Goal: Transaction & Acquisition: Purchase product/service

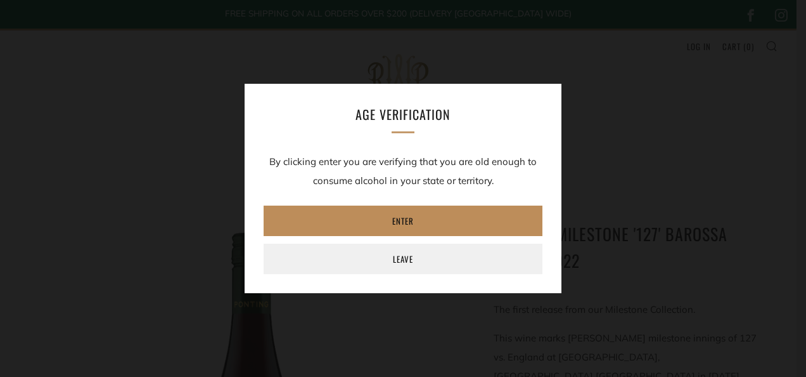
click at [409, 221] on link "Enter" at bounding box center [403, 220] width 279 height 30
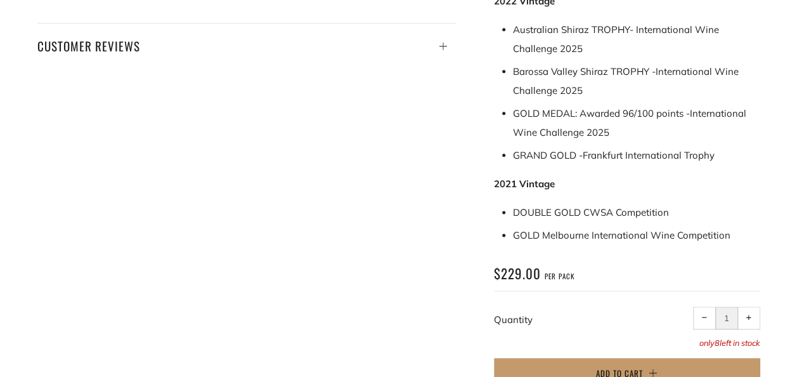
scroll to position [668, 0]
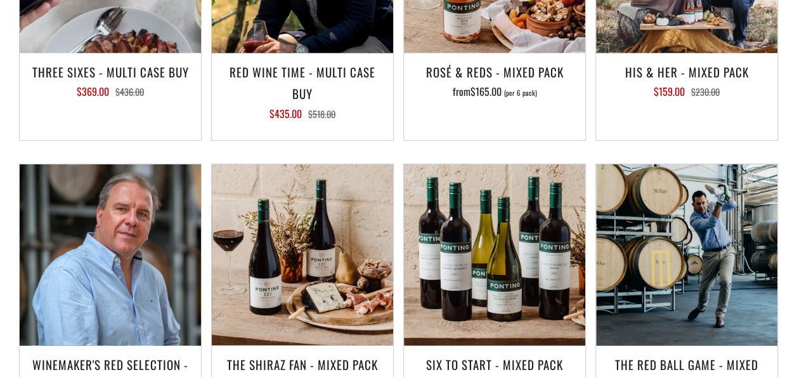
scroll to position [1817, 0]
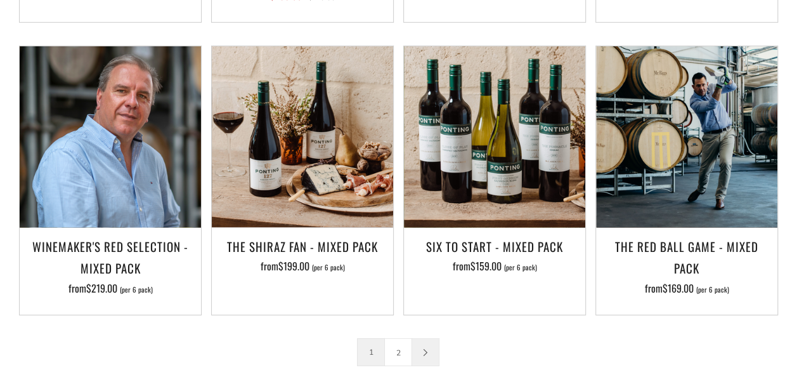
click at [429, 338] on link at bounding box center [425, 351] width 27 height 27
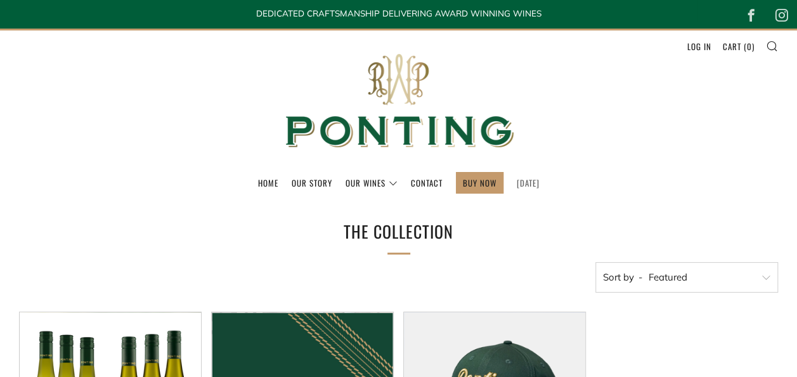
click at [517, 186] on link "[DATE]" at bounding box center [528, 182] width 23 height 20
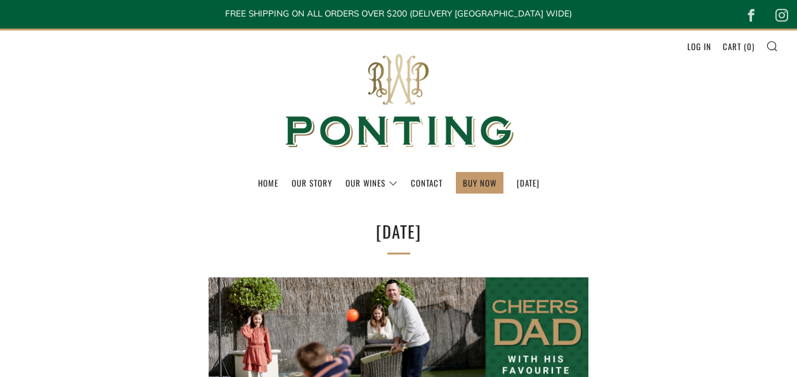
select select "best-selling"
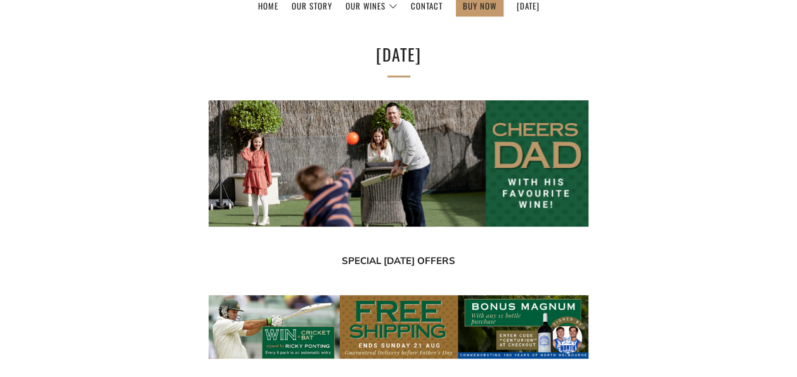
scroll to position [219, 0]
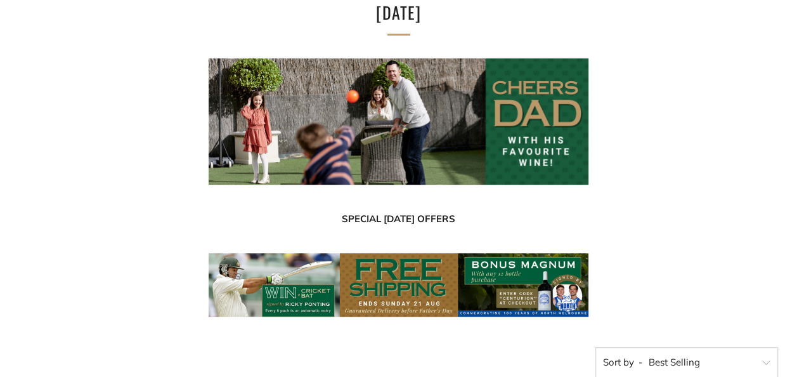
click at [501, 273] on img at bounding box center [399, 284] width 380 height 63
click at [524, 300] on img at bounding box center [399, 284] width 380 height 63
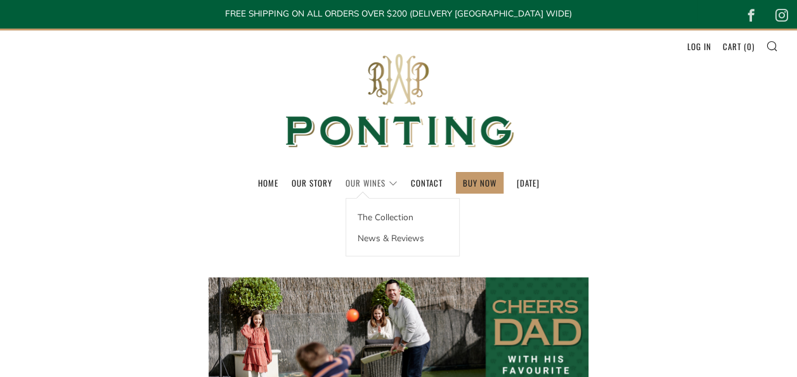
click at [365, 184] on link "Our Wines" at bounding box center [371, 182] width 52 height 20
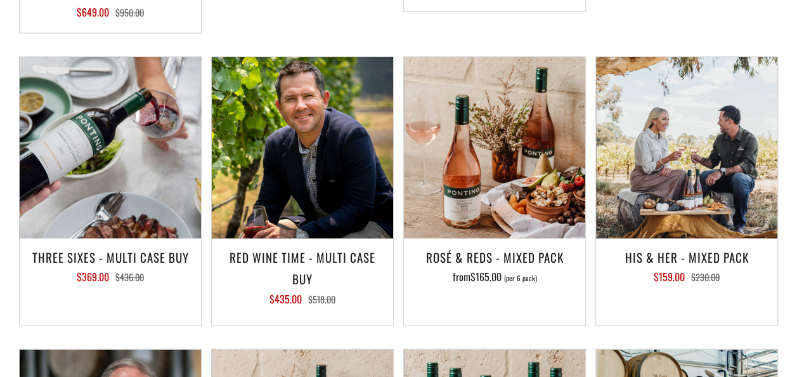
scroll to position [1816, 0]
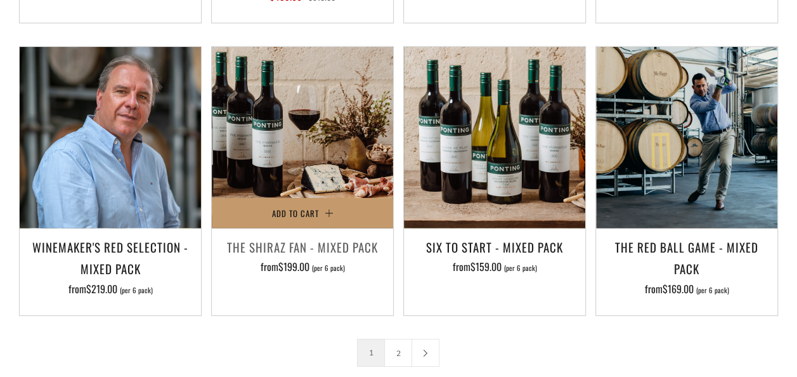
click at [310, 151] on img at bounding box center [302, 137] width 181 height 181
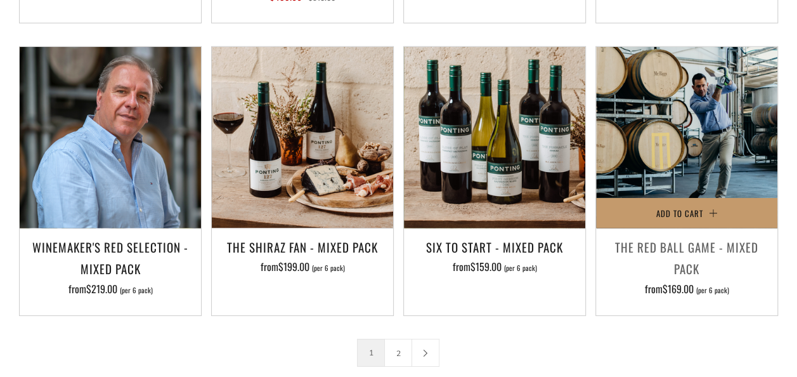
click at [655, 236] on h3 "The Red Ball Game - Mixed Pack" at bounding box center [686, 257] width 169 height 43
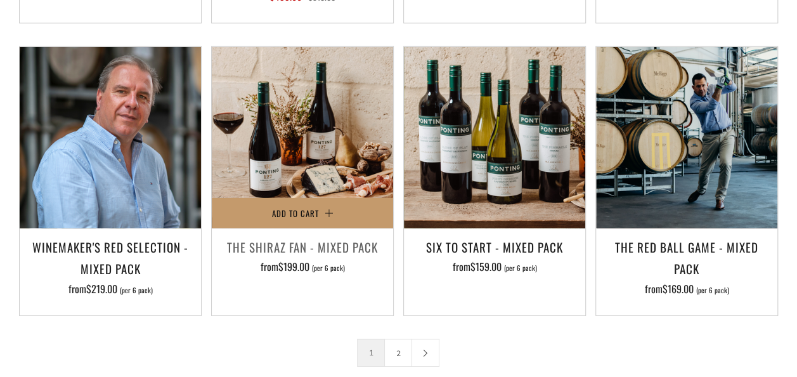
click at [280, 262] on div "The Shiraz Fan - Mixed Pack from $199.00 (per 6 pack)" at bounding box center [302, 267] width 181 height 63
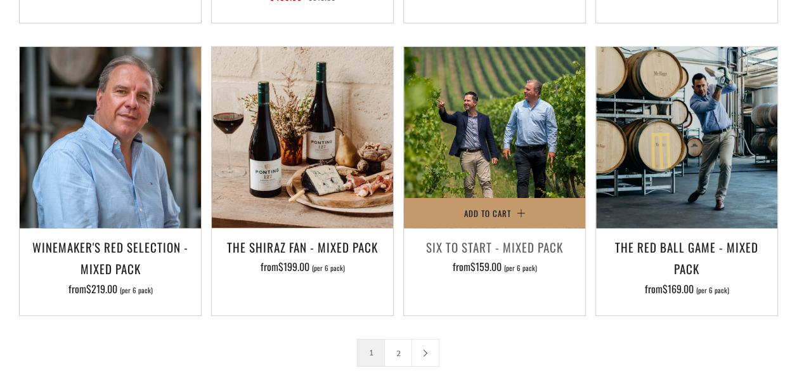
scroll to position [1864, 0]
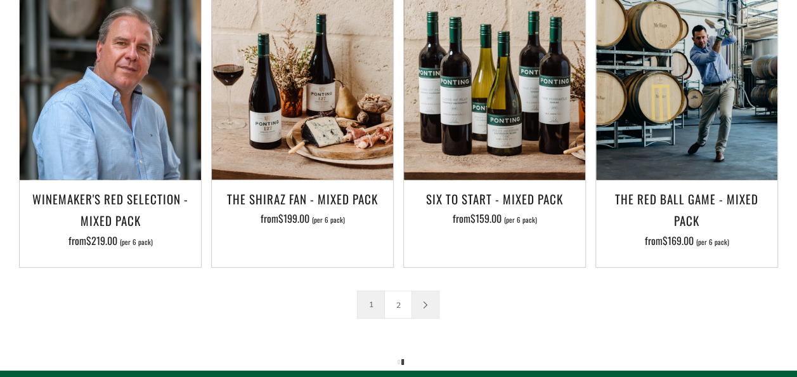
click at [423, 291] on link at bounding box center [425, 304] width 27 height 27
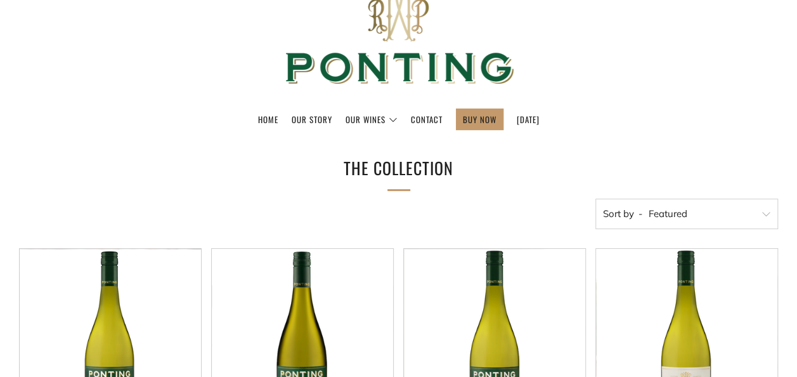
scroll to position [0, 0]
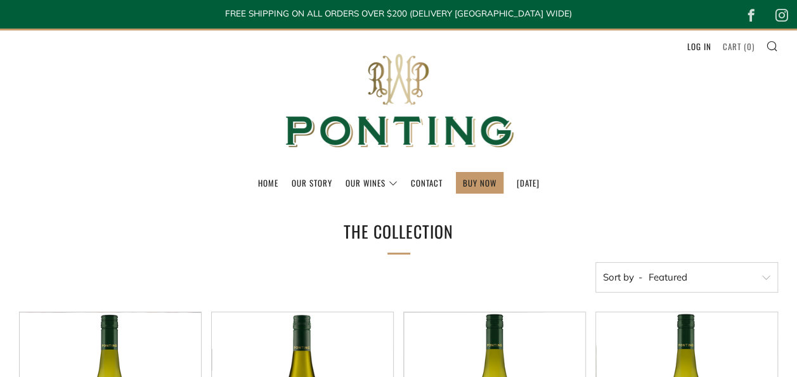
click at [751, 43] on link "Cart ( 0 )" at bounding box center [739, 46] width 32 height 20
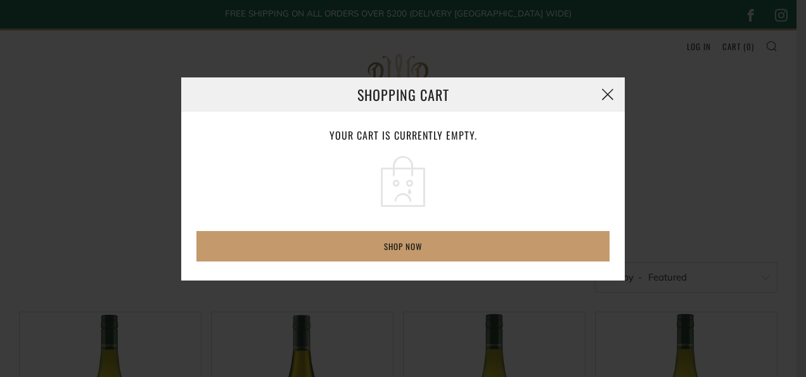
click at [606, 98] on button "button" at bounding box center [608, 94] width 34 height 34
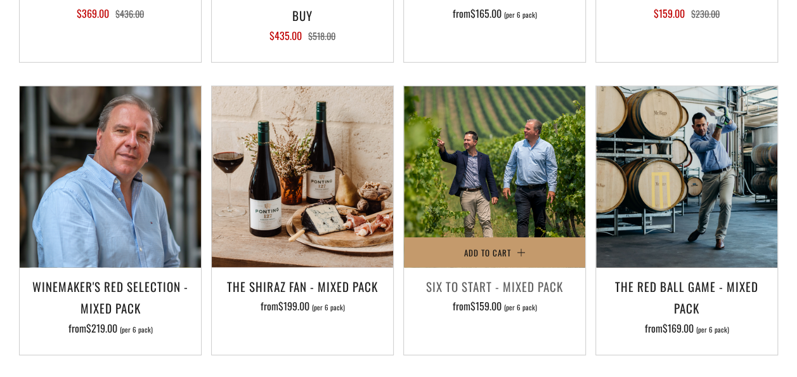
scroll to position [1800, 0]
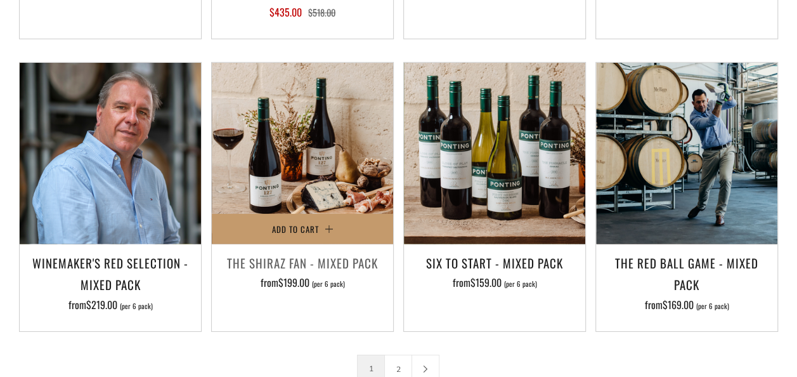
click at [331, 252] on h3 "The Shiraz Fan - Mixed Pack" at bounding box center [302, 263] width 169 height 22
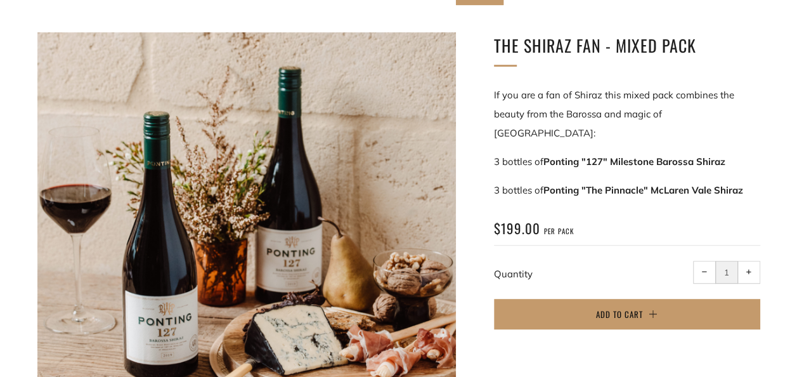
scroll to position [283, 0]
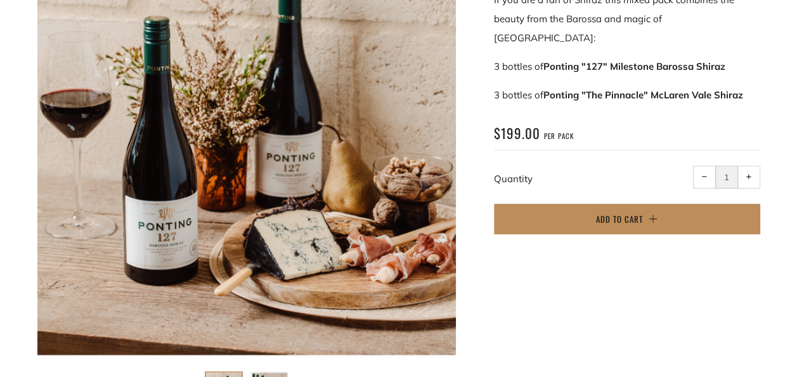
click at [594, 203] on button "Add to Cart" at bounding box center [627, 218] width 266 height 30
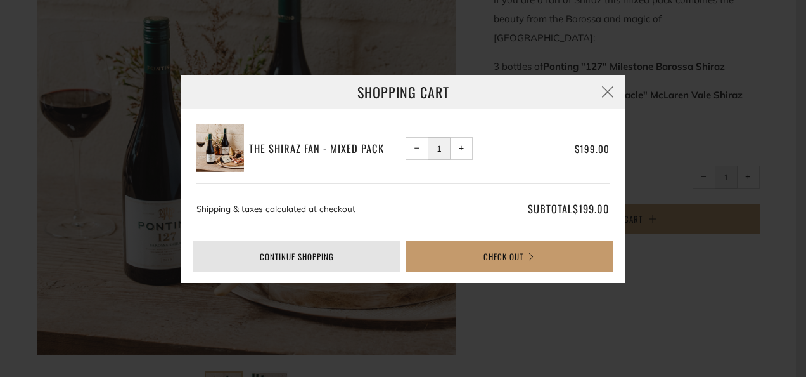
click at [369, 255] on link "Continue shopping" at bounding box center [297, 256] width 208 height 30
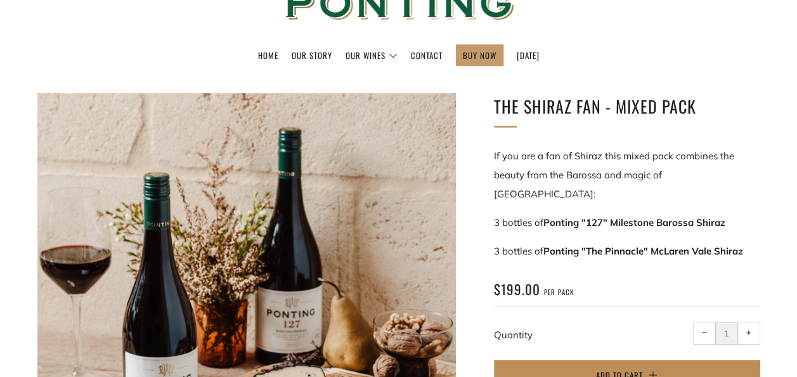
scroll to position [115, 0]
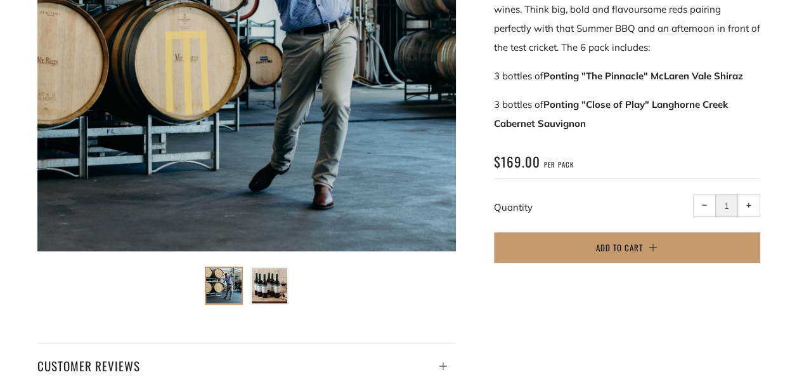
scroll to position [356, 0]
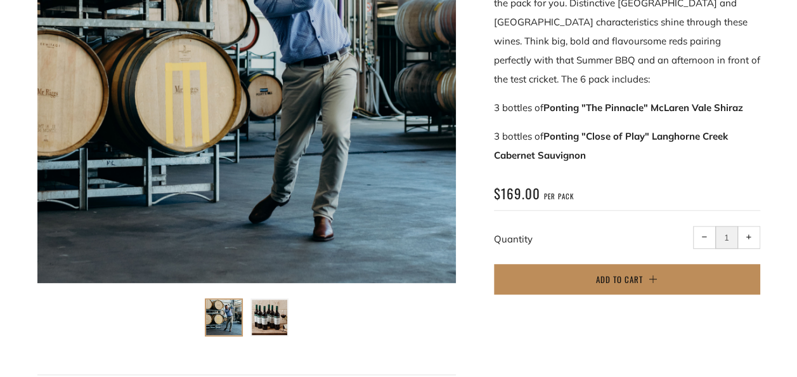
click at [619, 283] on span "Add to Cart" at bounding box center [619, 279] width 47 height 13
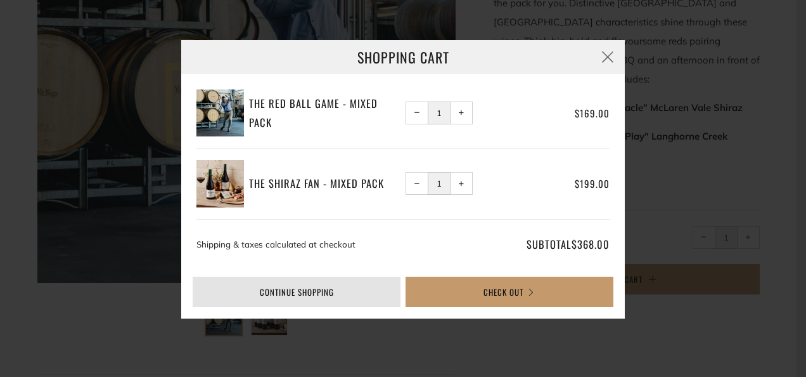
click at [338, 298] on link "Continue shopping" at bounding box center [297, 291] width 208 height 30
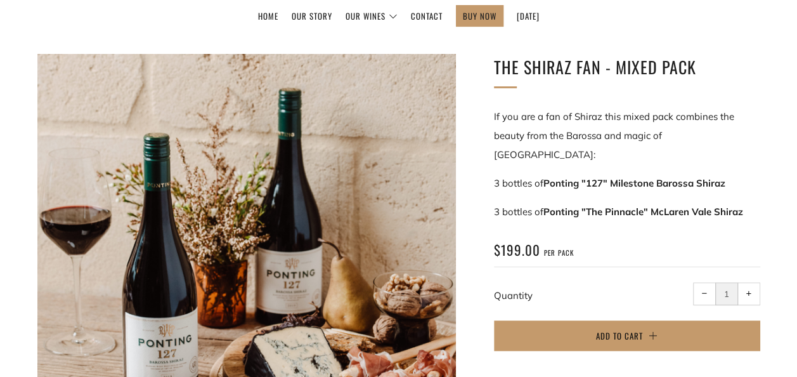
scroll to position [137, 0]
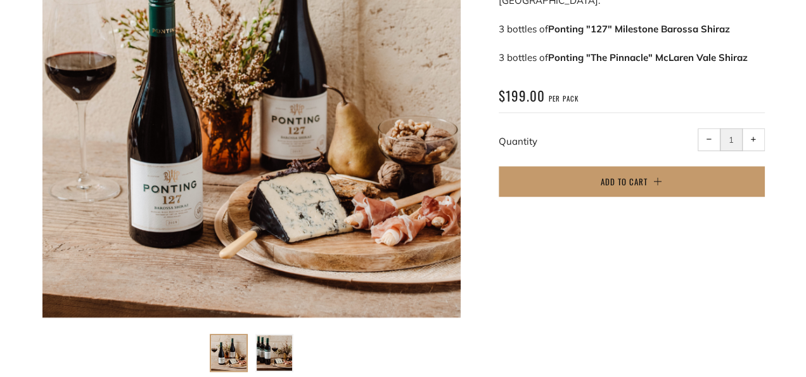
scroll to position [321, 0]
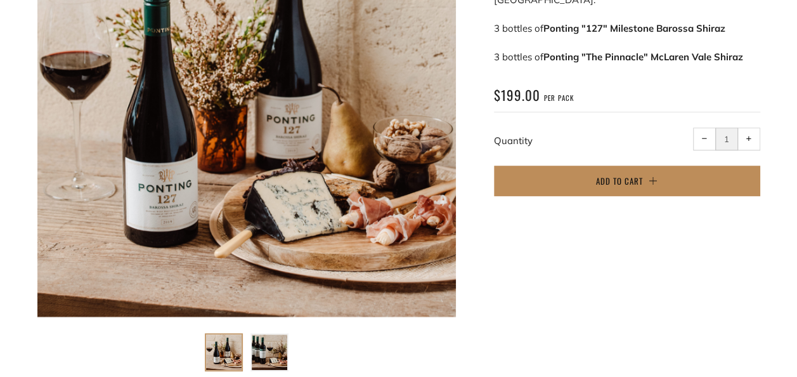
click at [571, 165] on button "Add to Cart" at bounding box center [627, 180] width 266 height 30
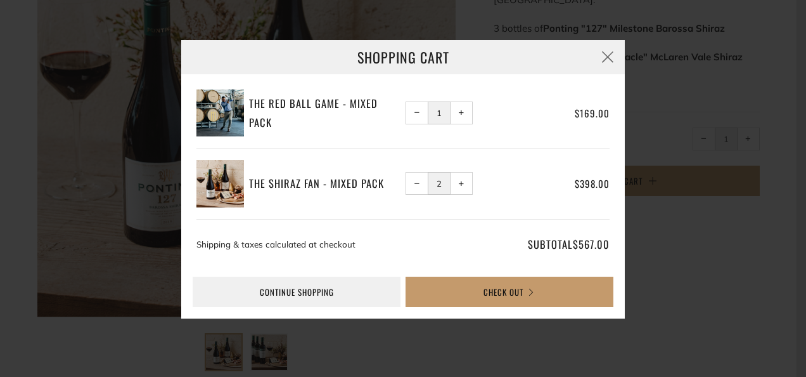
click at [417, 181] on span "−" at bounding box center [418, 184] width 6 height 6
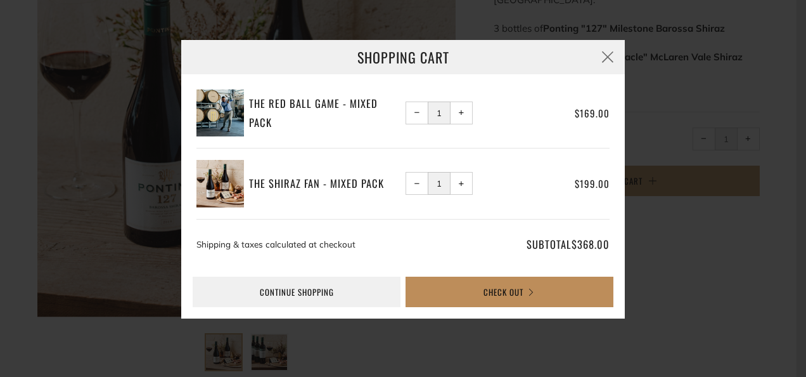
click at [477, 288] on button "Check Out" at bounding box center [510, 291] width 208 height 30
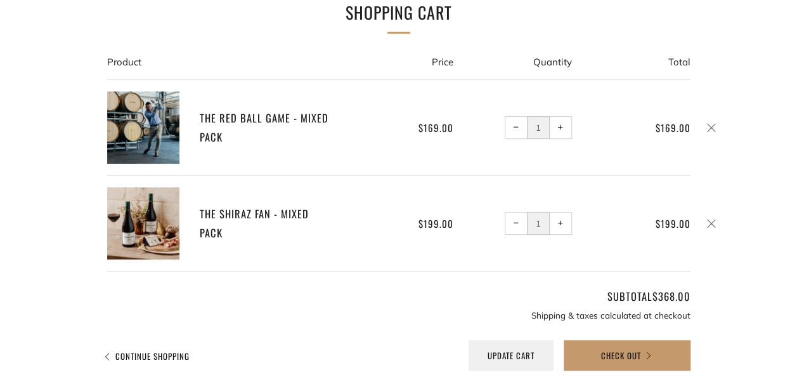
scroll to position [222, 0]
click at [571, 126] on button "+ Increase item quantity by one" at bounding box center [560, 126] width 23 height 23
type input "2"
click at [515, 219] on span "−" at bounding box center [516, 222] width 6 height 6
click at [707, 219] on icon at bounding box center [711, 222] width 11 height 11
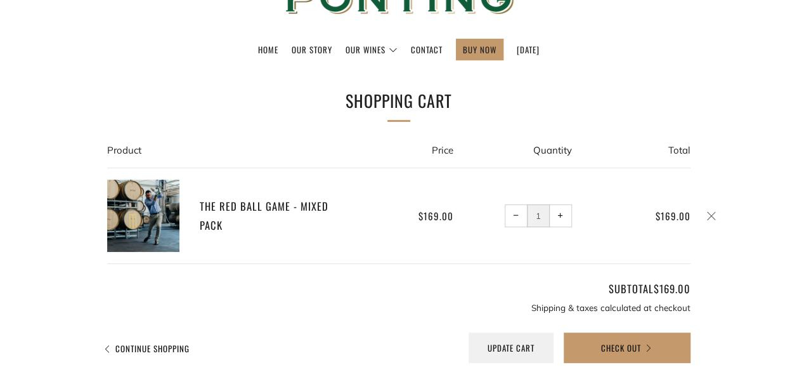
scroll to position [238, 0]
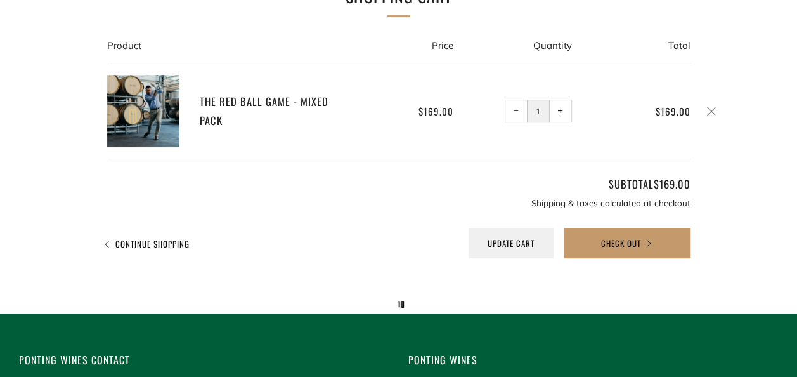
click at [562, 112] on span "+" at bounding box center [560, 111] width 6 height 6
type input "2"
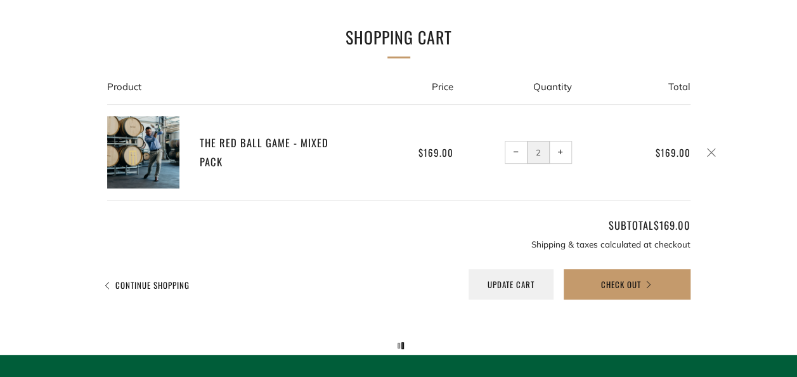
scroll to position [238, 0]
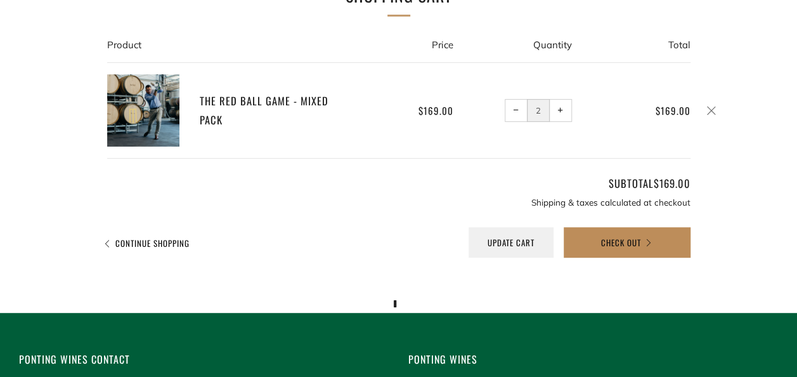
click at [624, 253] on button "Check Out" at bounding box center [627, 242] width 127 height 30
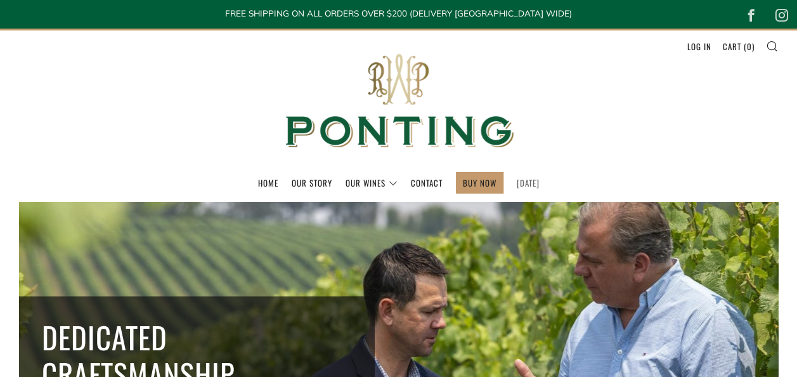
click at [519, 186] on link "[DATE]" at bounding box center [528, 182] width 23 height 20
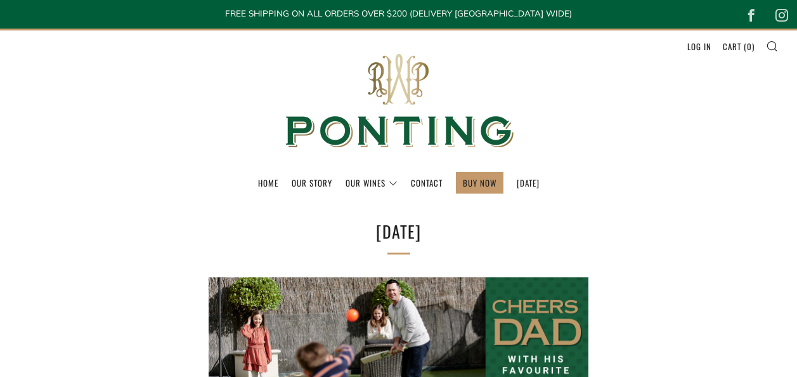
select select "best-selling"
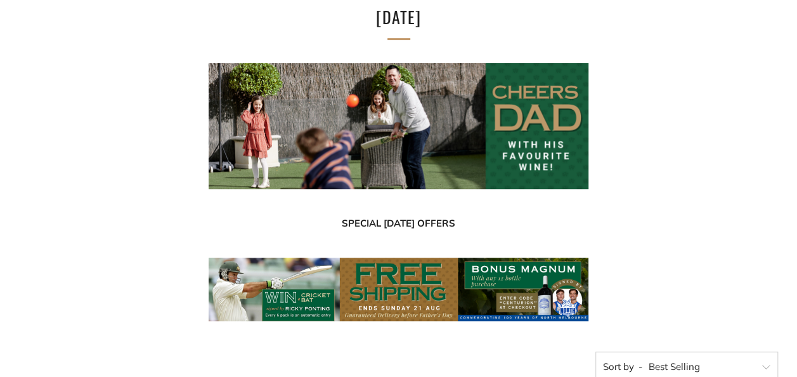
scroll to position [311, 0]
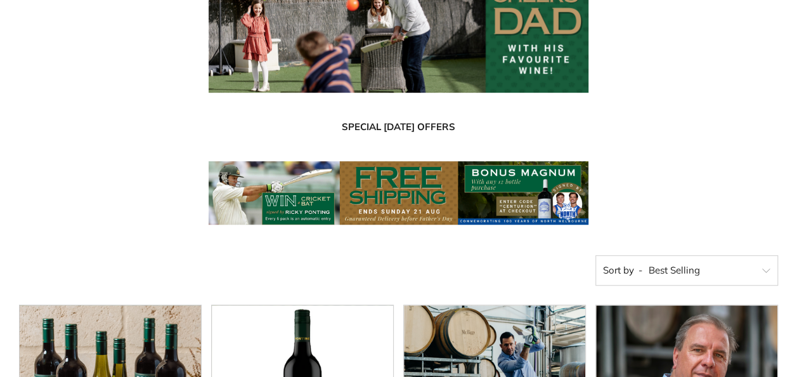
click at [466, 212] on img at bounding box center [399, 192] width 380 height 63
click at [512, 218] on img at bounding box center [399, 192] width 380 height 63
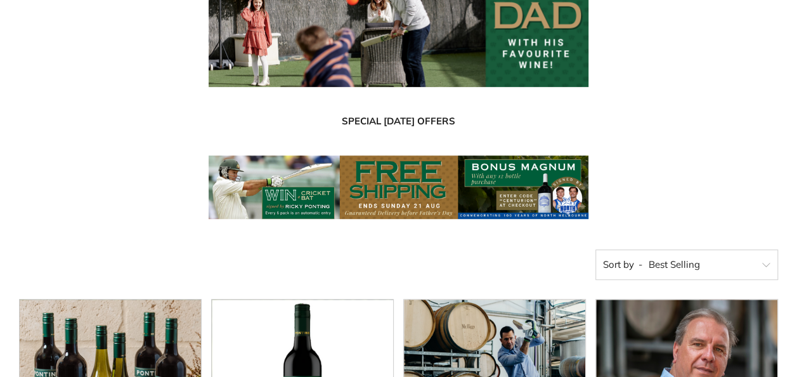
scroll to position [317, 0]
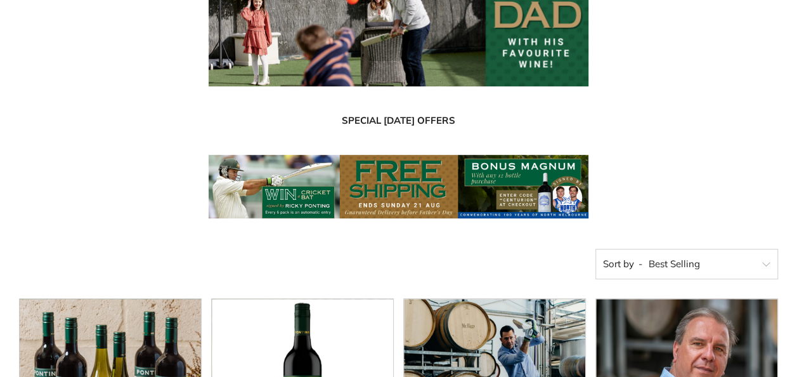
click at [569, 190] on img at bounding box center [399, 186] width 380 height 63
click at [508, 188] on img at bounding box center [399, 186] width 380 height 63
